Goal: Task Accomplishment & Management: Complete application form

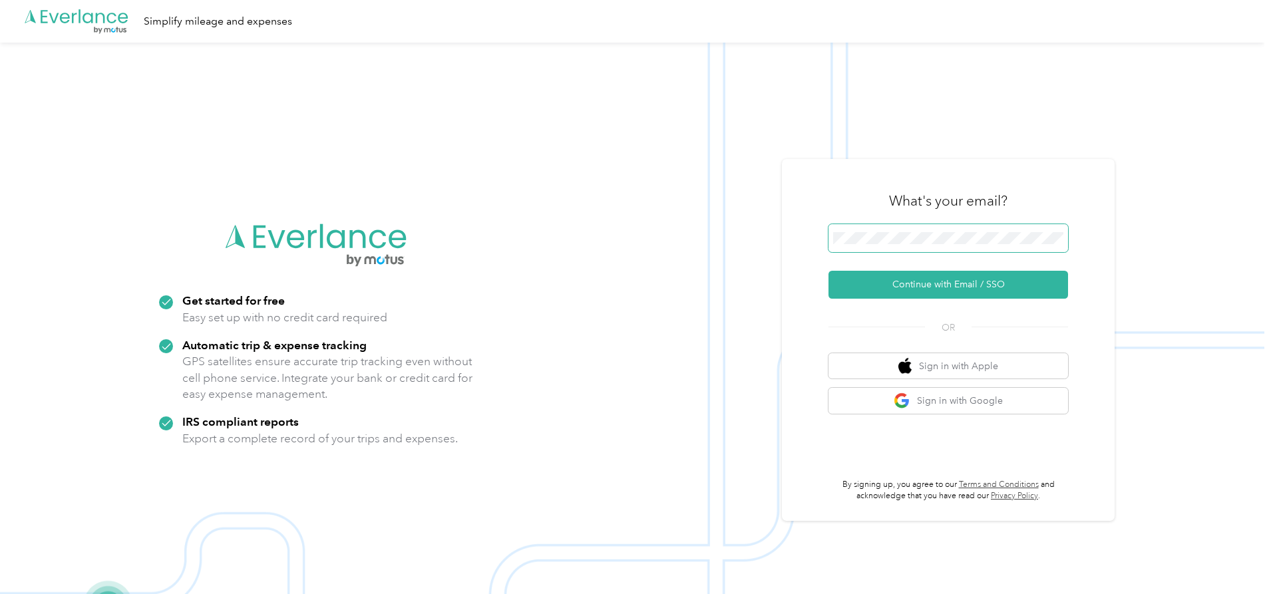
click at [907, 231] on span at bounding box center [949, 238] width 240 height 28
click at [913, 281] on button "Continue with Email / SSO" at bounding box center [949, 285] width 240 height 28
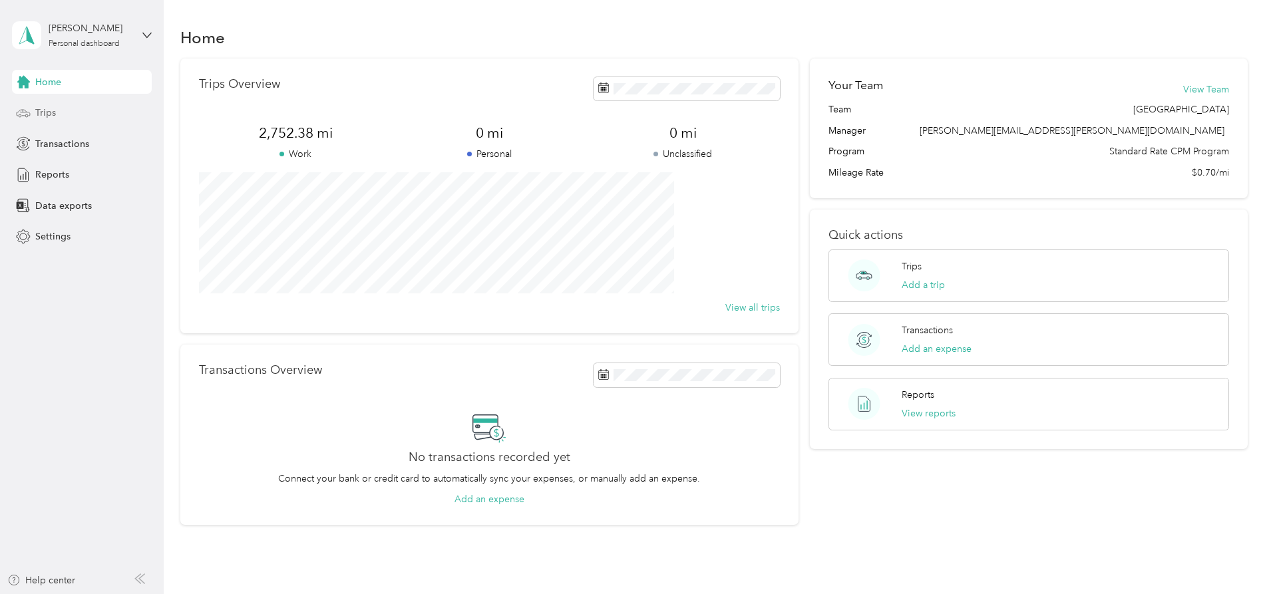
click at [44, 112] on span "Trips" at bounding box center [45, 113] width 21 height 14
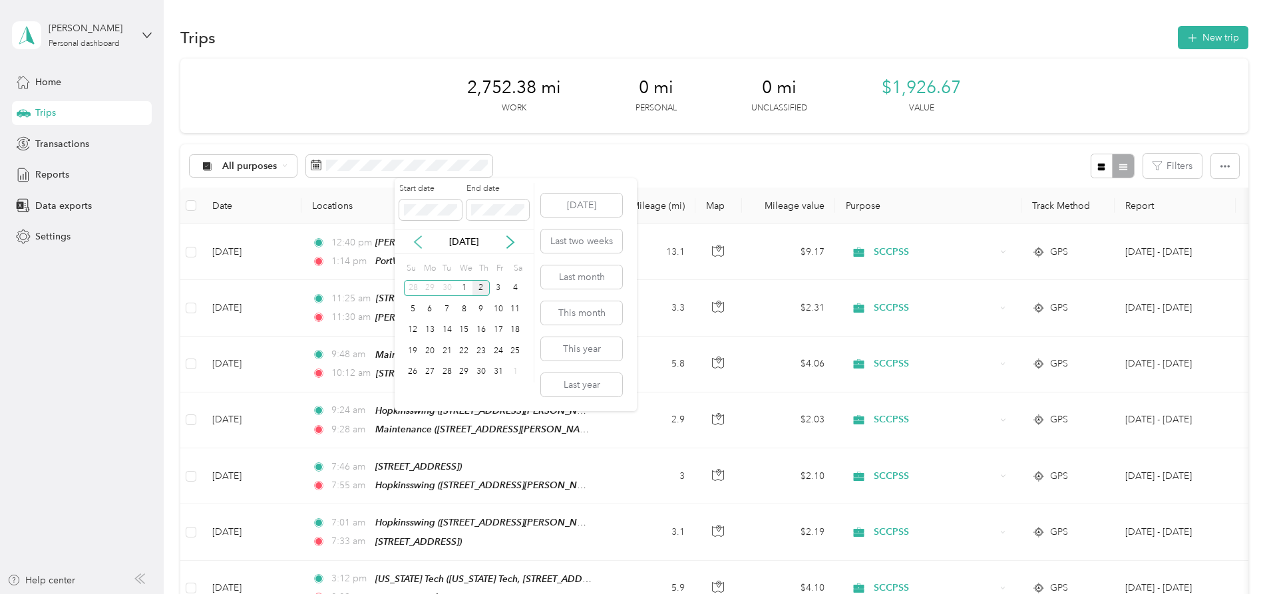
click at [416, 246] on icon at bounding box center [417, 242] width 13 height 13
click at [435, 288] on div "1" at bounding box center [429, 288] width 17 height 17
click at [449, 371] on div "30" at bounding box center [447, 372] width 17 height 17
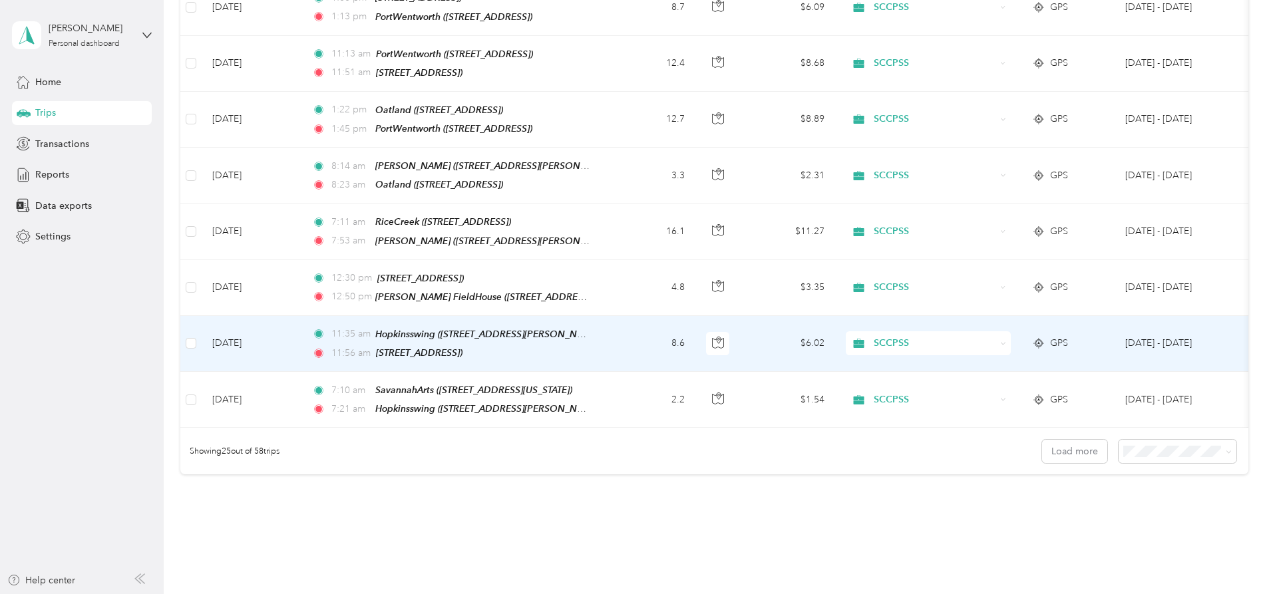
scroll to position [1239, 0]
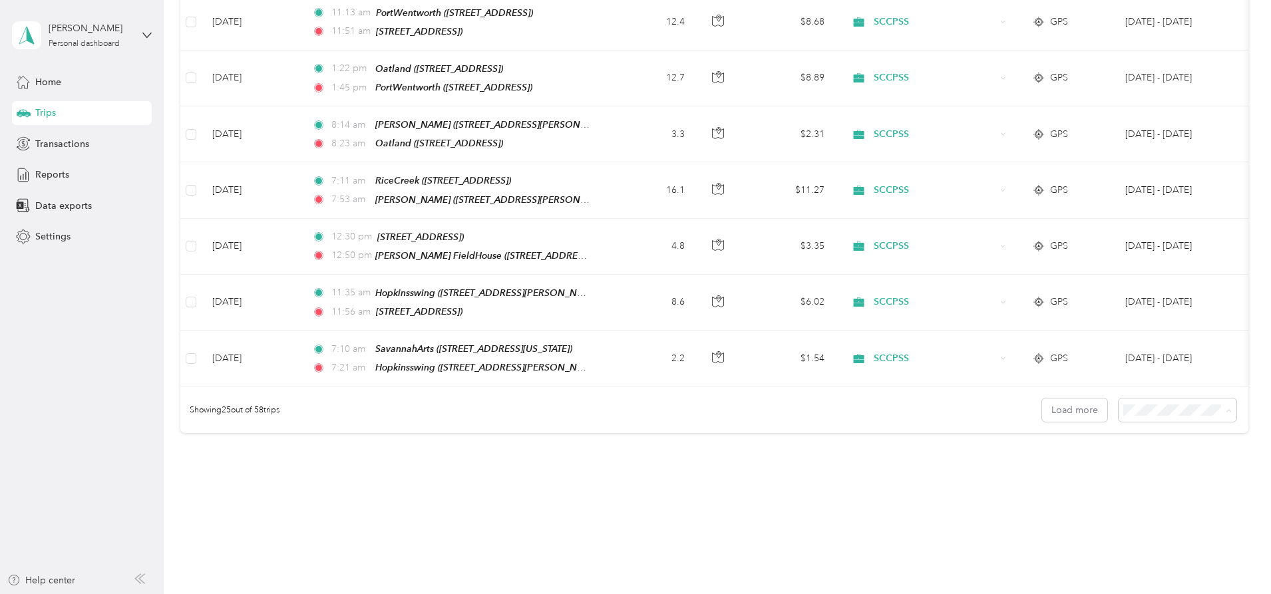
click at [1040, 460] on div "100 per load" at bounding box center [1085, 458] width 99 height 14
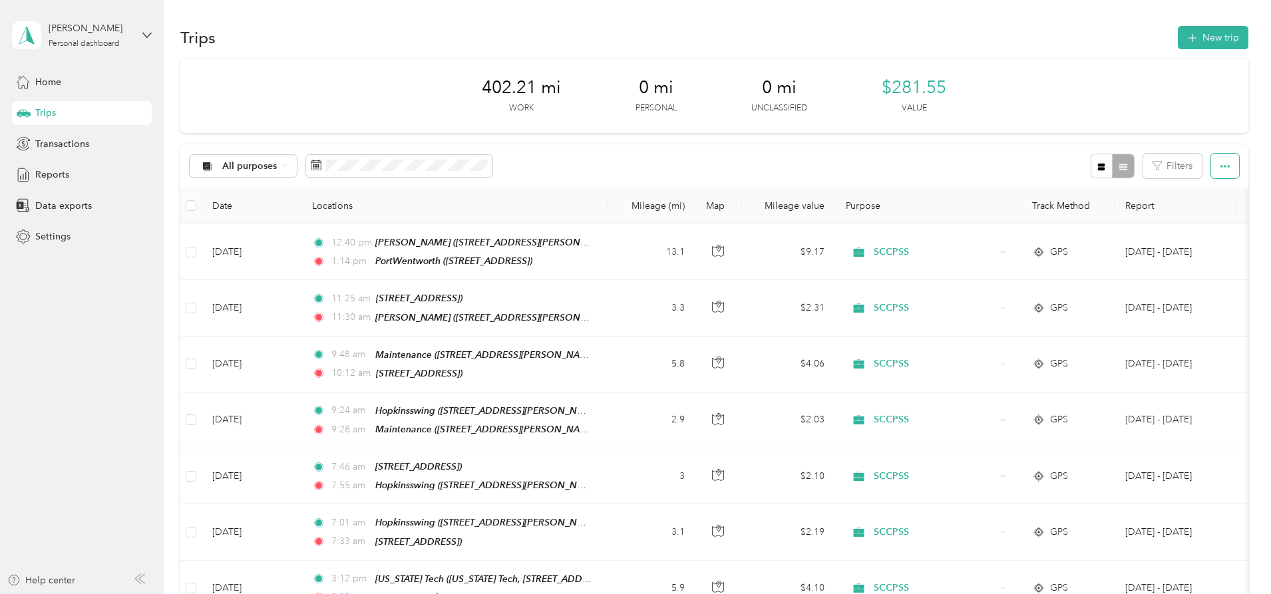
click at [1211, 168] on button "button" at bounding box center [1225, 166] width 28 height 25
click at [75, 178] on div "Reports" at bounding box center [82, 175] width 140 height 24
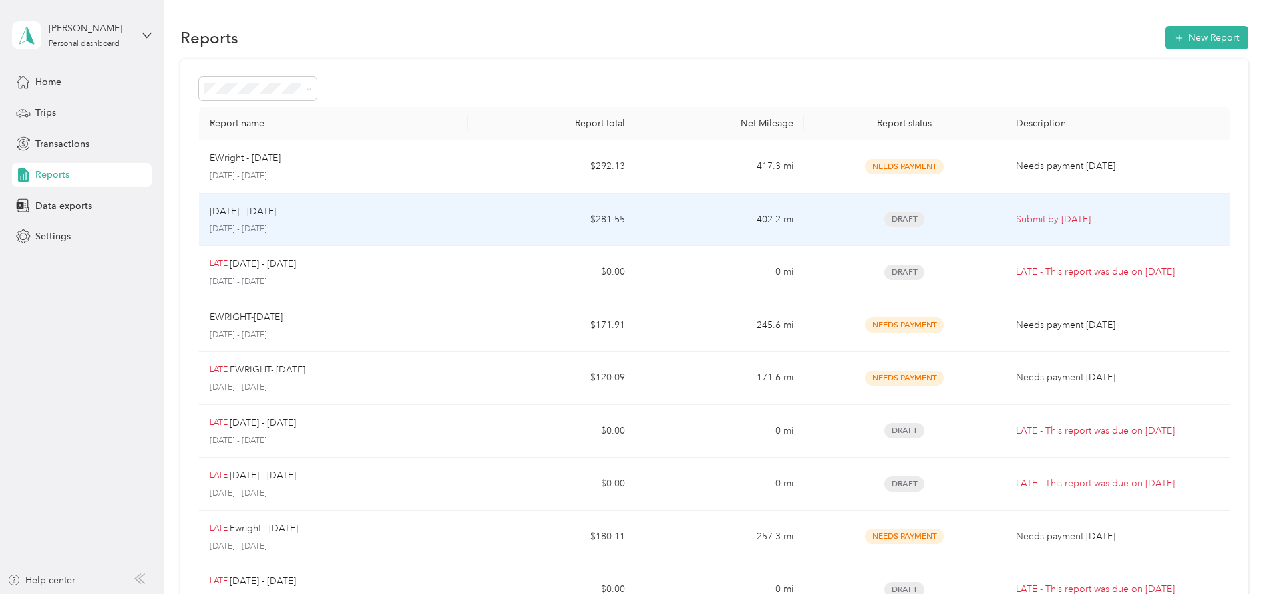
click at [652, 228] on td "402.2 mi" at bounding box center [720, 220] width 168 height 53
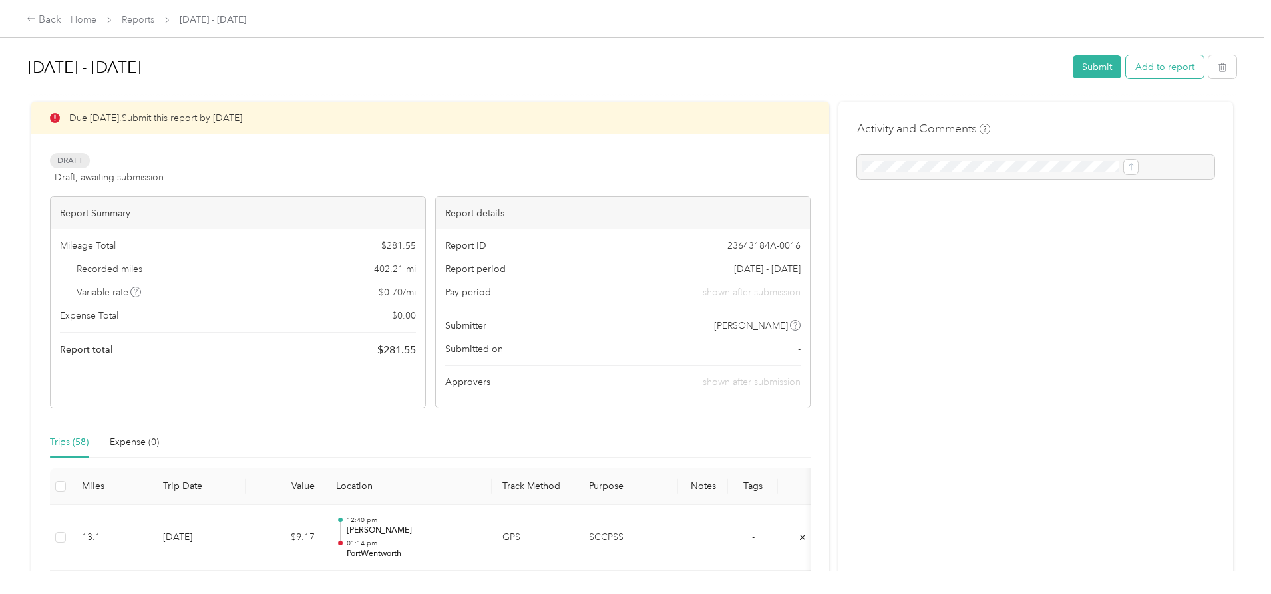
click at [1126, 66] on button "Add to report" at bounding box center [1165, 66] width 78 height 23
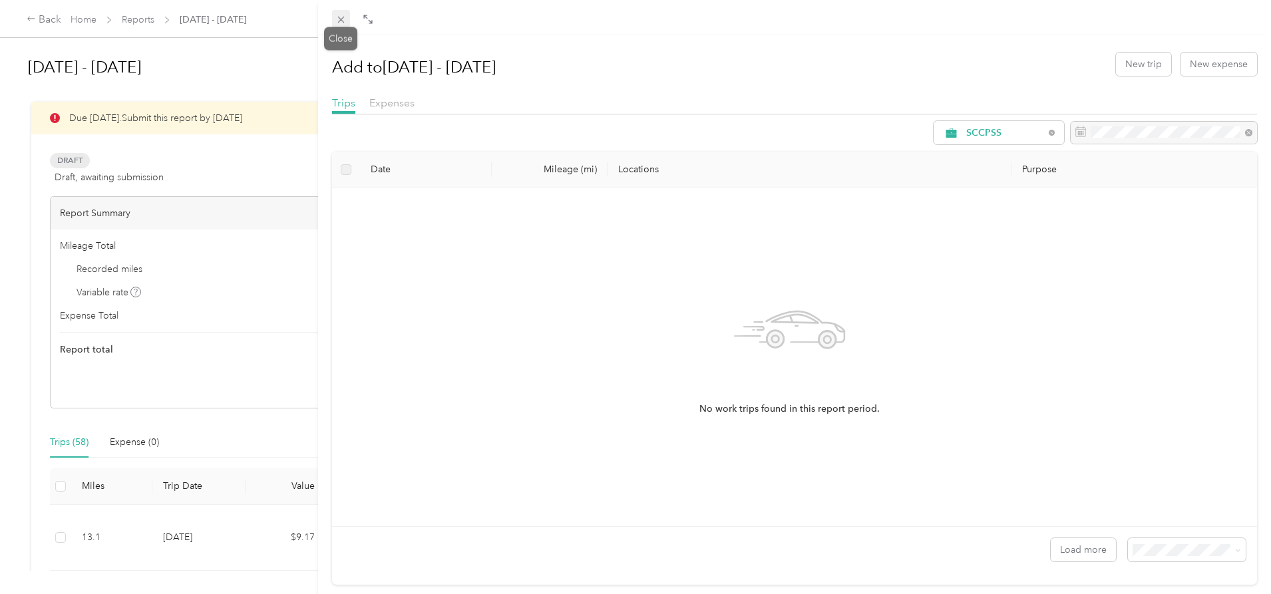
click at [339, 18] on icon at bounding box center [340, 20] width 7 height 7
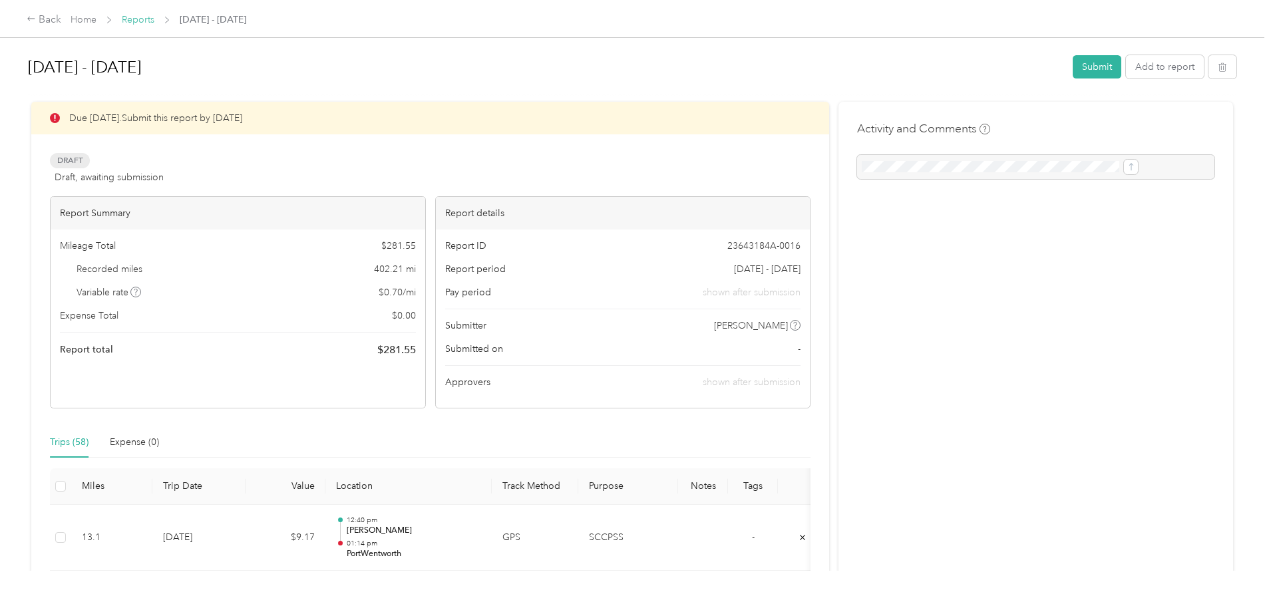
click at [154, 17] on link "Reports" at bounding box center [138, 19] width 33 height 11
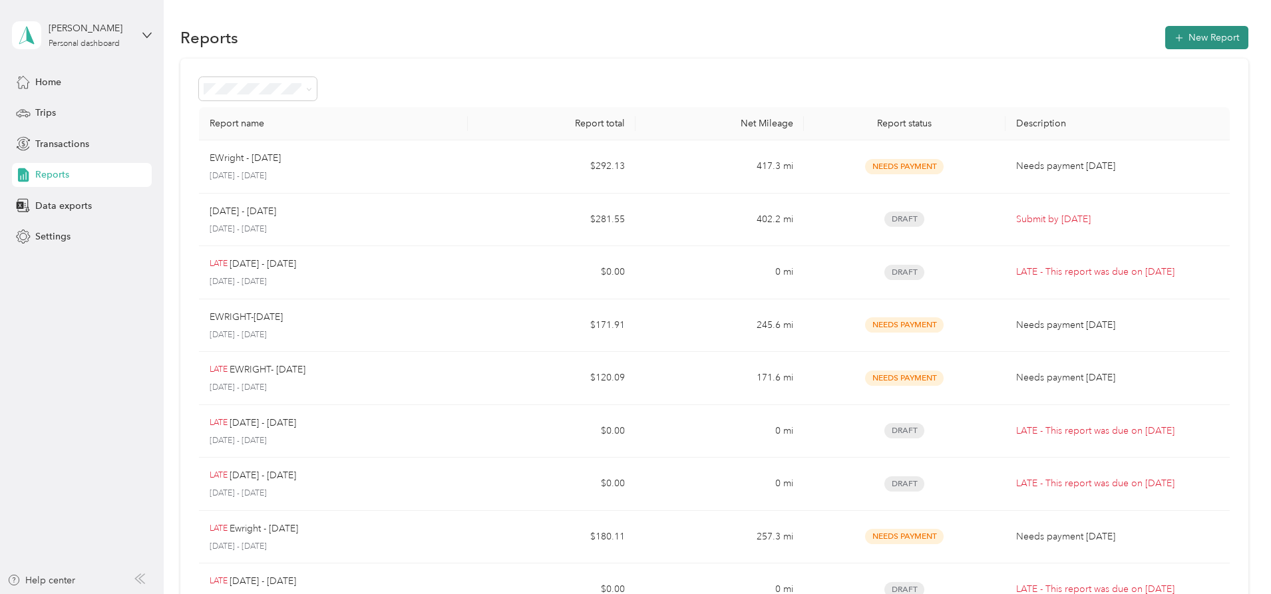
click at [1165, 39] on button "New Report" at bounding box center [1206, 37] width 83 height 23
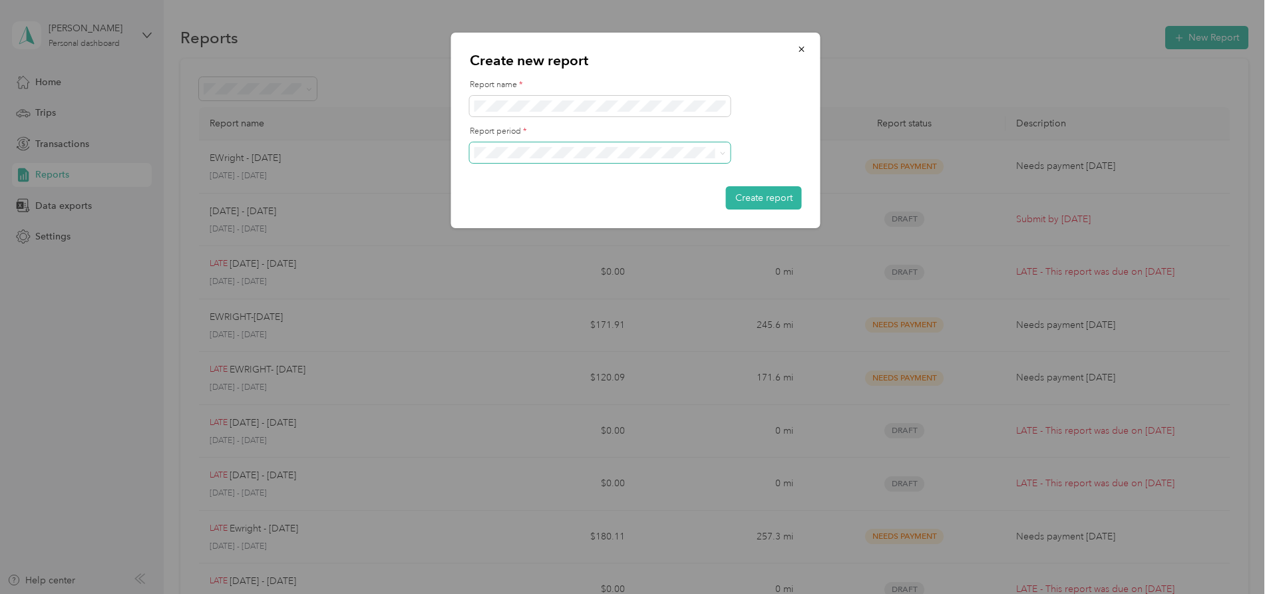
click at [696, 159] on span at bounding box center [600, 152] width 261 height 21
click at [721, 153] on icon at bounding box center [723, 153] width 4 height 3
click at [558, 192] on div "[DATE] - [DATE]" at bounding box center [600, 199] width 242 height 14
click at [757, 195] on button "Create report" at bounding box center [764, 197] width 76 height 23
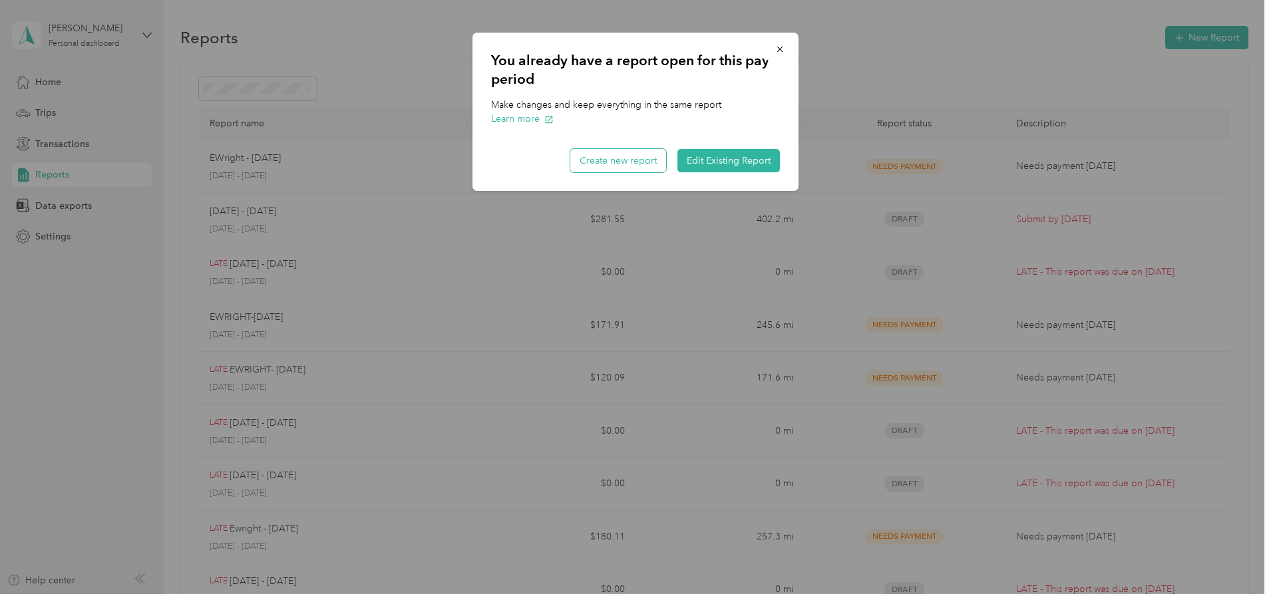
click at [632, 164] on button "Create new report" at bounding box center [618, 160] width 96 height 23
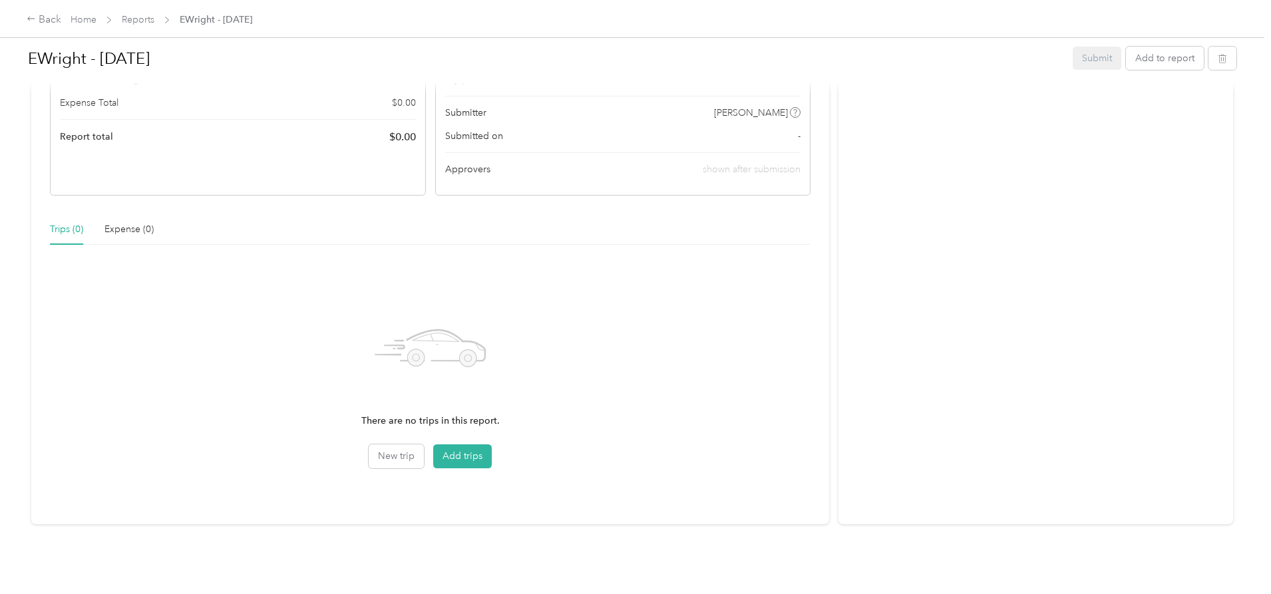
scroll to position [156, 0]
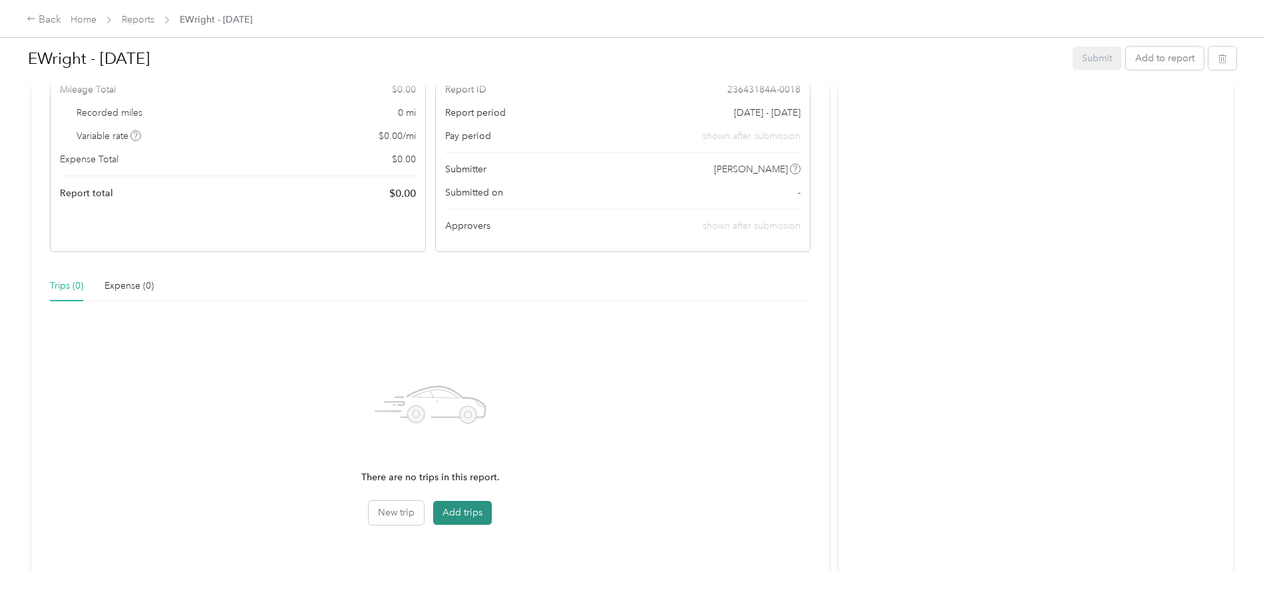
click at [492, 512] on button "Add trips" at bounding box center [462, 513] width 59 height 24
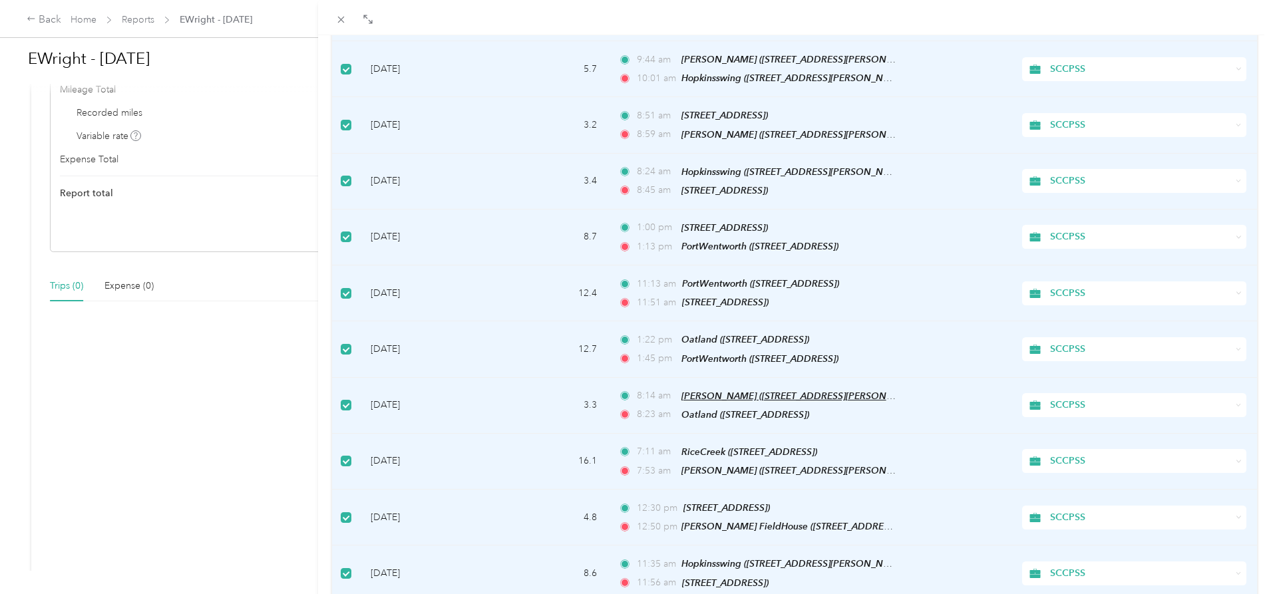
scroll to position [1065, 0]
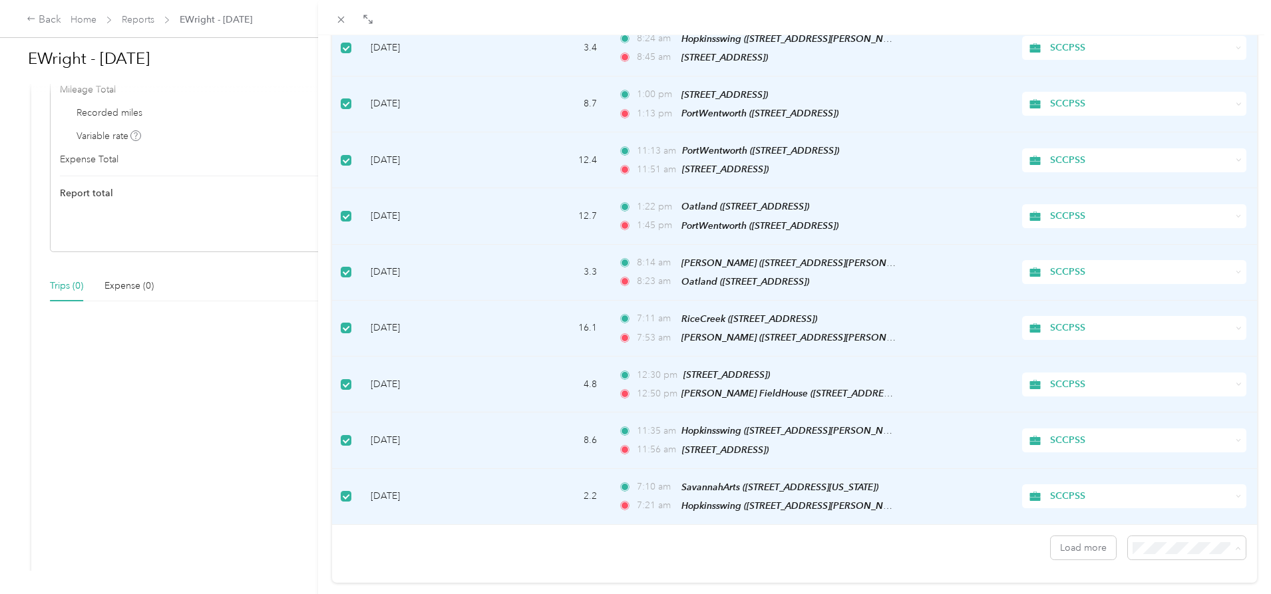
click at [1129, 495] on li "100 per load" at bounding box center [1177, 490] width 118 height 23
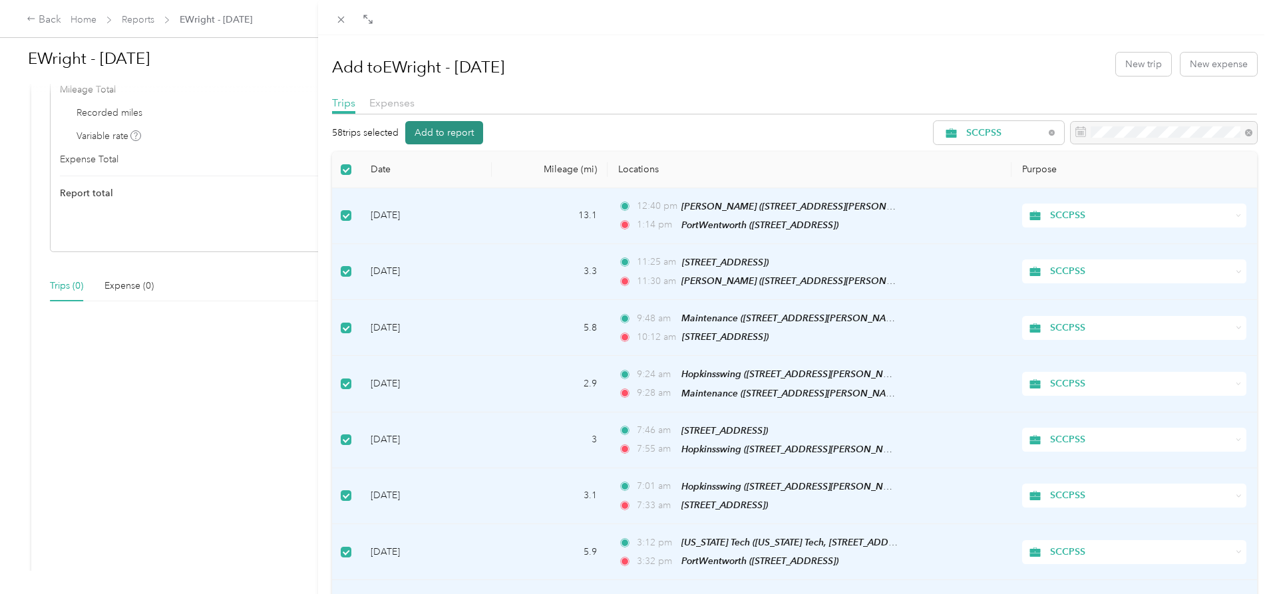
click at [451, 133] on button "Add to report" at bounding box center [444, 132] width 78 height 23
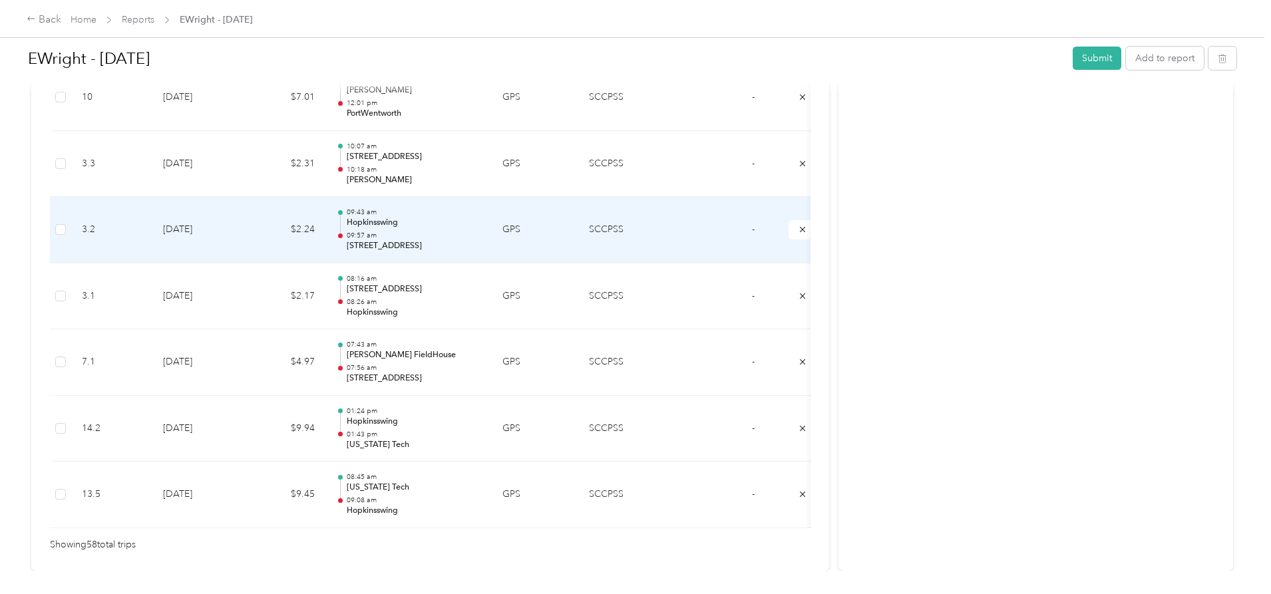
scroll to position [3884, 0]
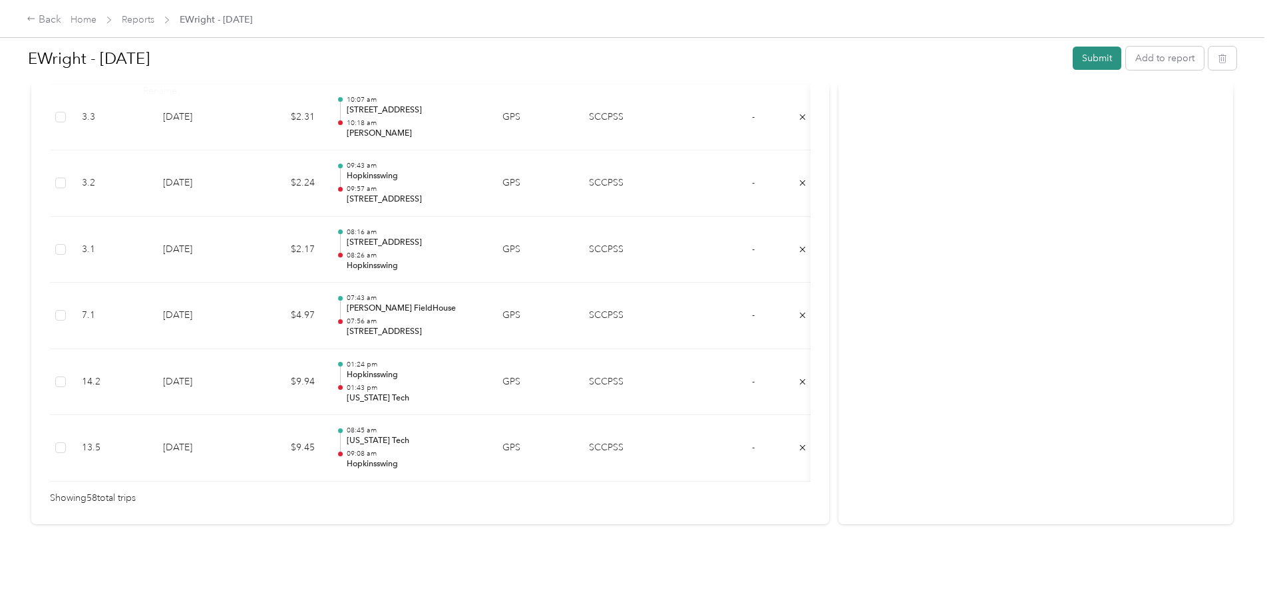
click at [1073, 51] on button "Submit" at bounding box center [1097, 58] width 49 height 23
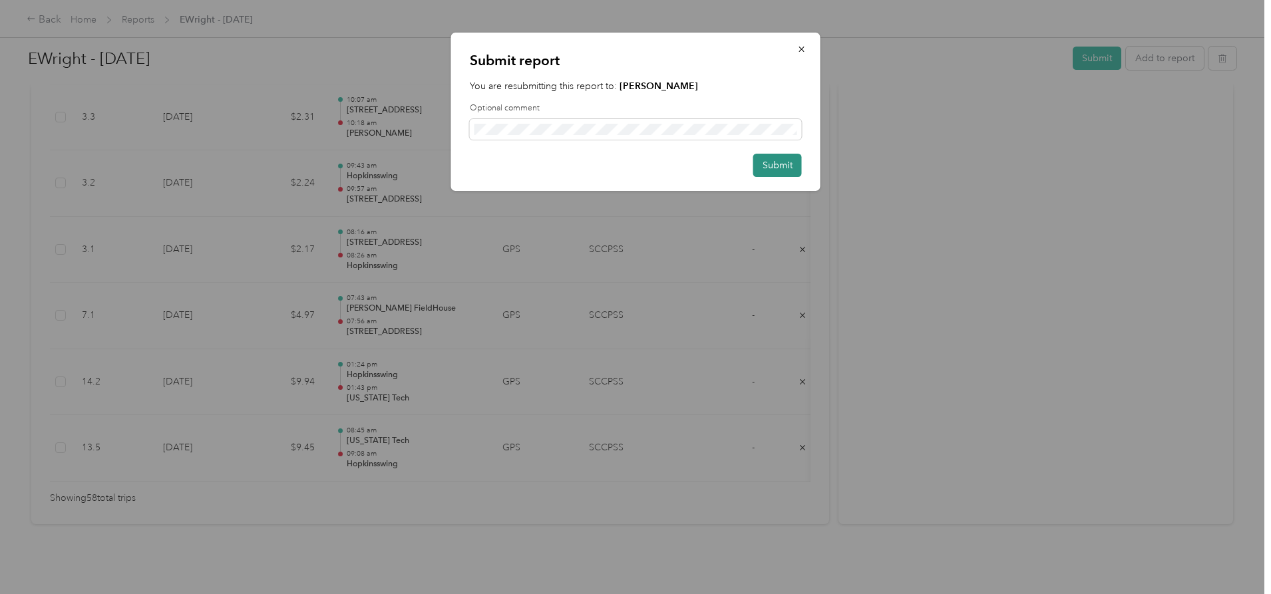
click at [777, 162] on button "Submit" at bounding box center [777, 165] width 49 height 23
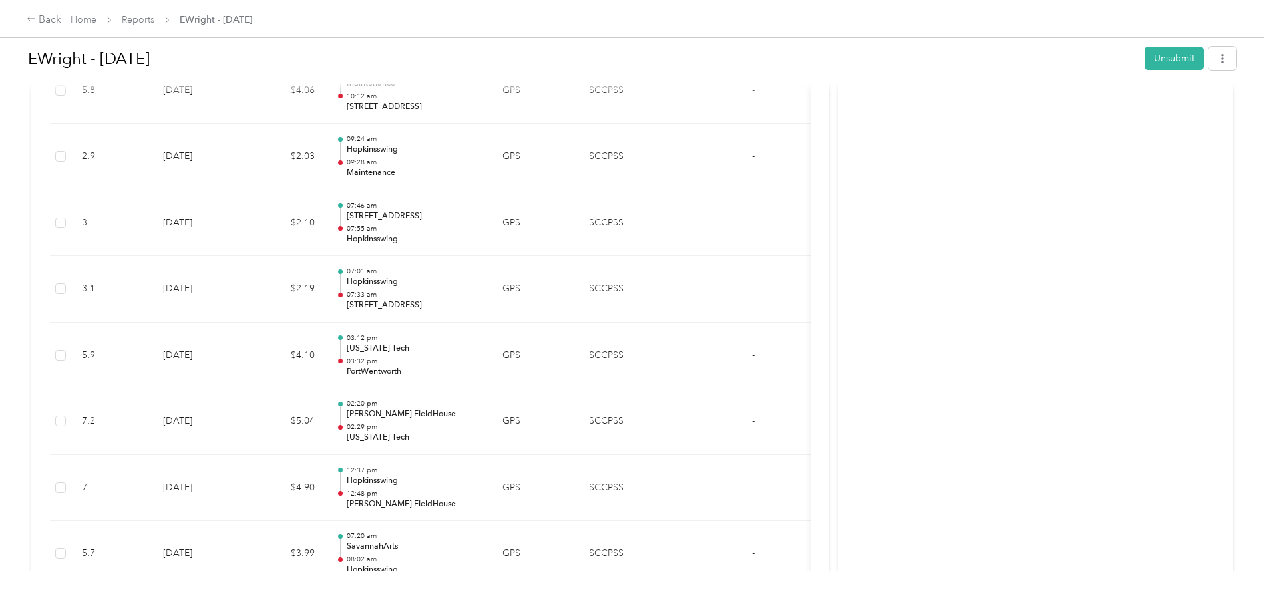
scroll to position [414, 0]
click at [97, 18] on link "Home" at bounding box center [84, 19] width 26 height 11
